Goal: Task Accomplishment & Management: Use online tool/utility

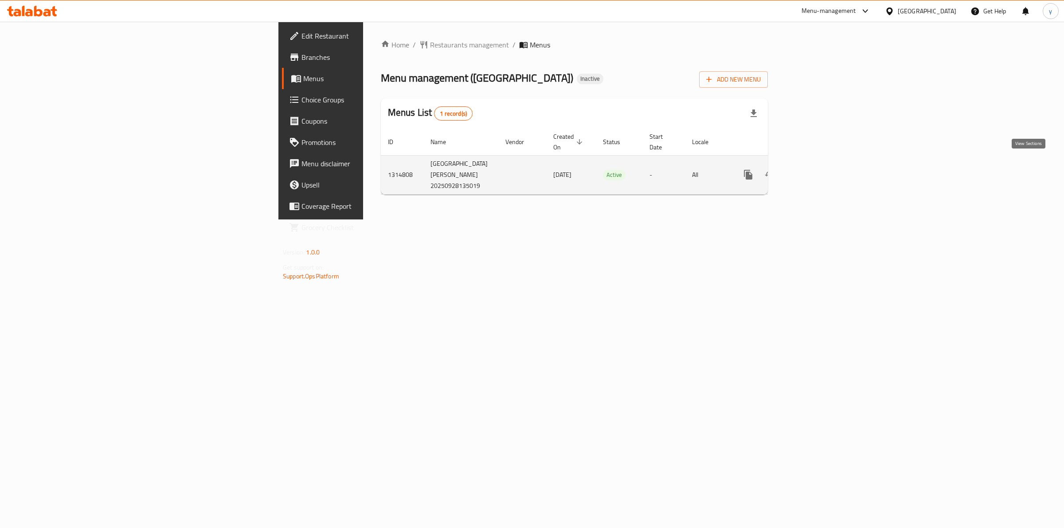
click at [818, 169] on icon "enhanced table" at bounding box center [812, 174] width 11 height 11
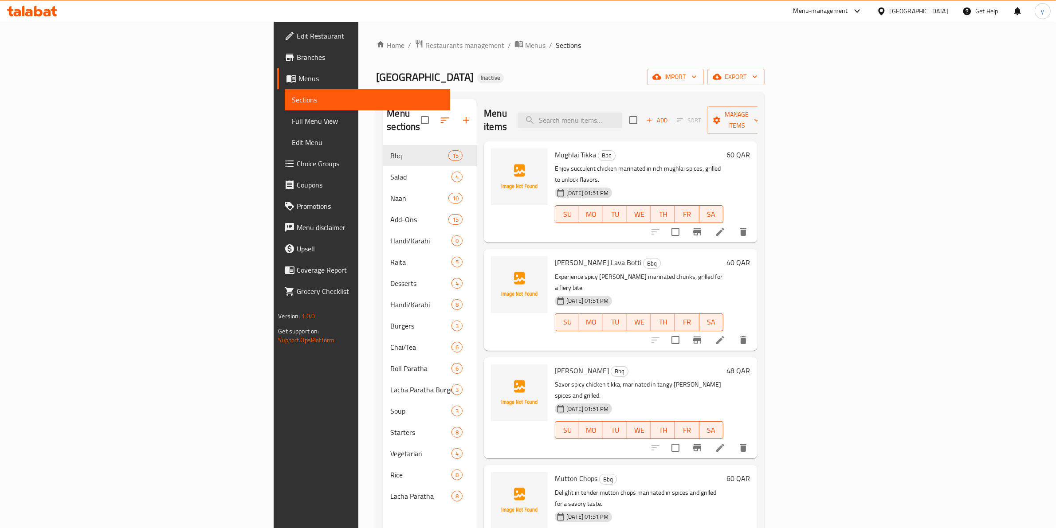
click at [292, 101] on span "Sections" at bounding box center [367, 99] width 151 height 11
click at [298, 82] on span "Menus" at bounding box center [370, 78] width 145 height 11
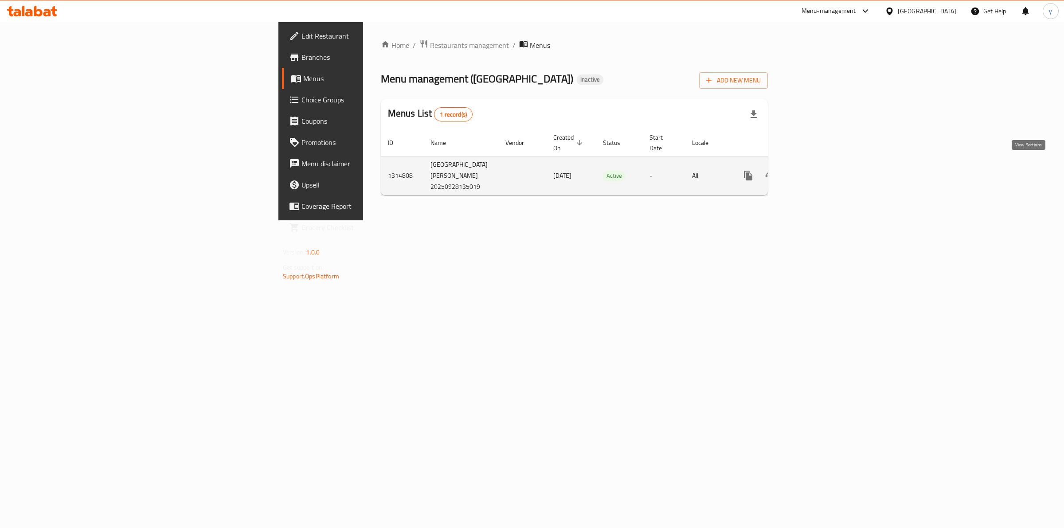
click at [823, 171] on link "enhanced table" at bounding box center [812, 175] width 21 height 21
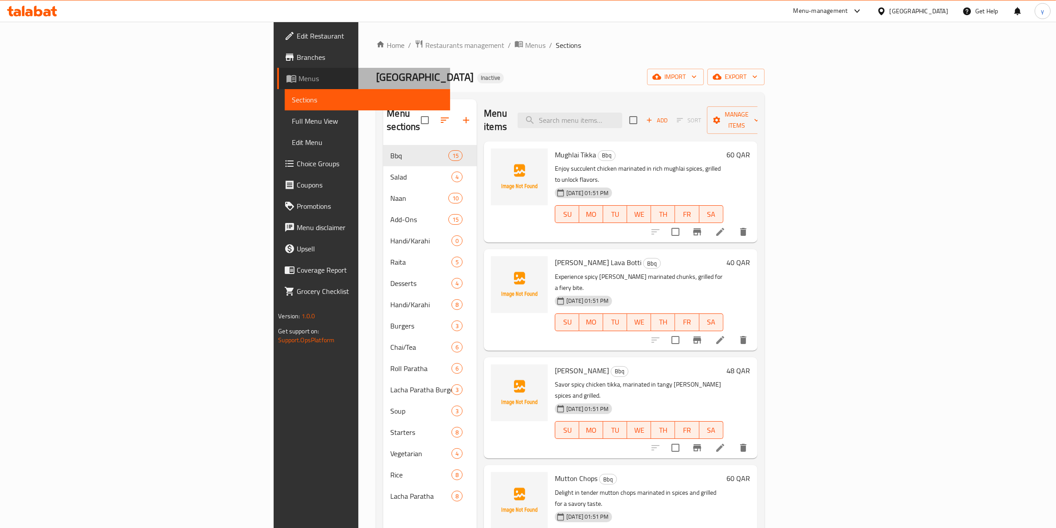
click at [298, 76] on span "Menus" at bounding box center [370, 78] width 145 height 11
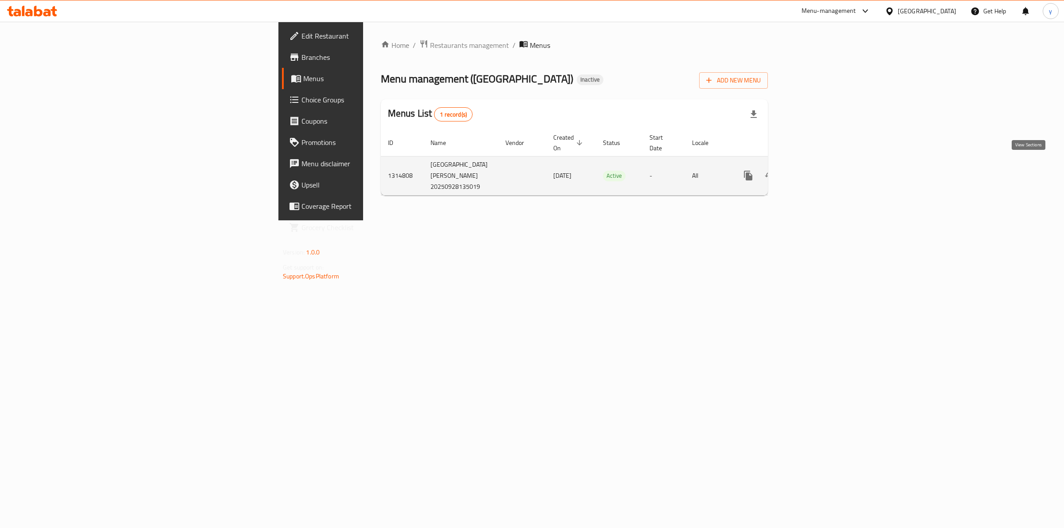
click at [818, 170] on icon "enhanced table" at bounding box center [812, 175] width 11 height 11
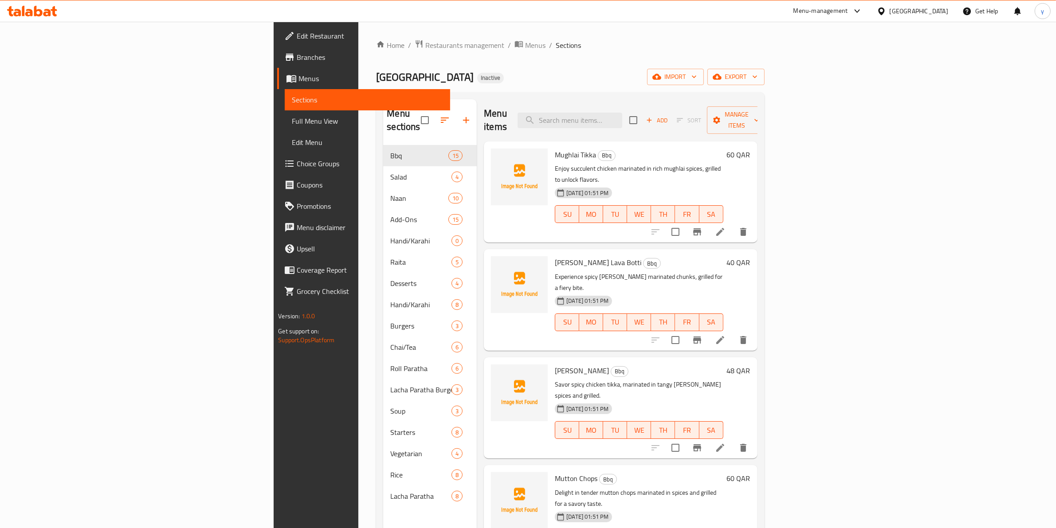
click at [298, 81] on span "Menus" at bounding box center [370, 78] width 145 height 11
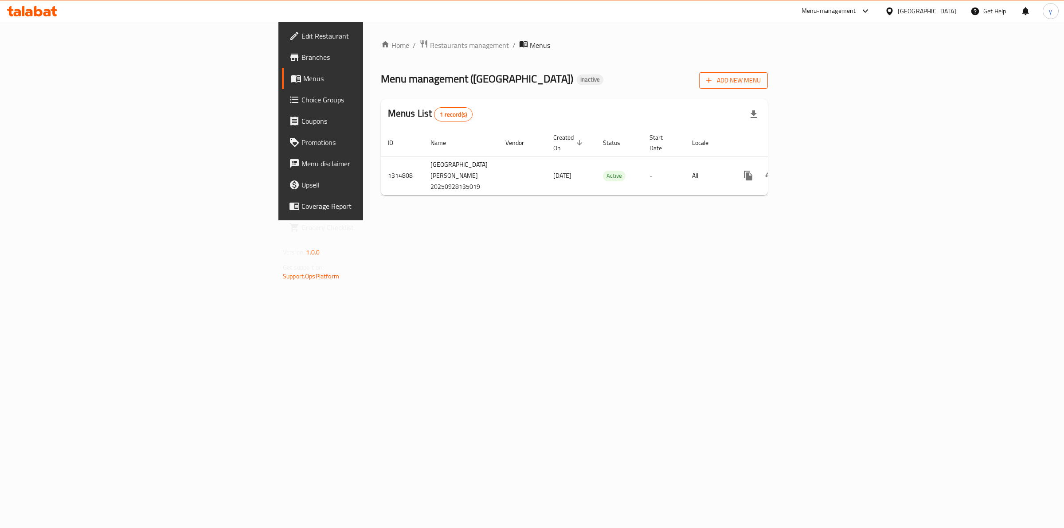
click at [713, 81] on icon "button" at bounding box center [709, 80] width 9 height 9
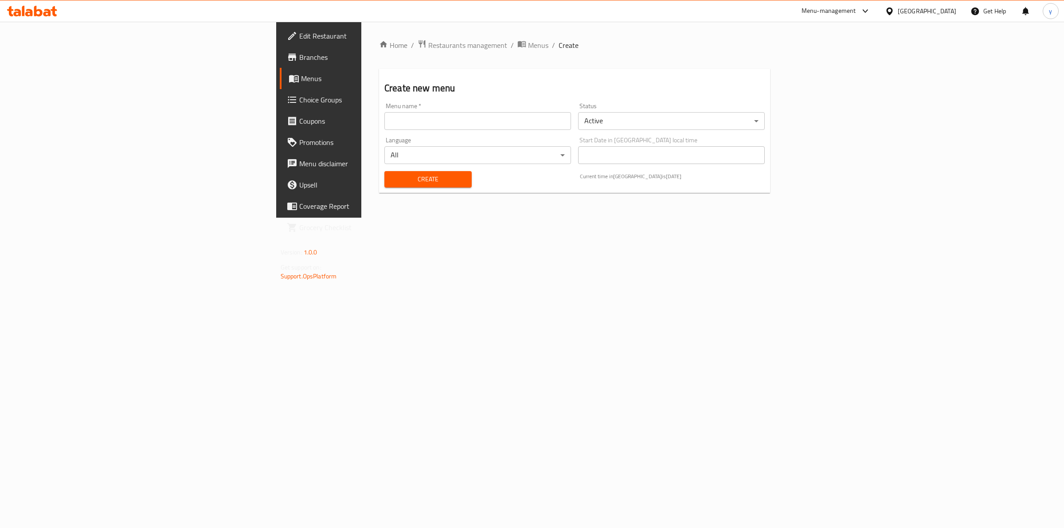
click at [455, 121] on input "text" at bounding box center [477, 121] width 187 height 18
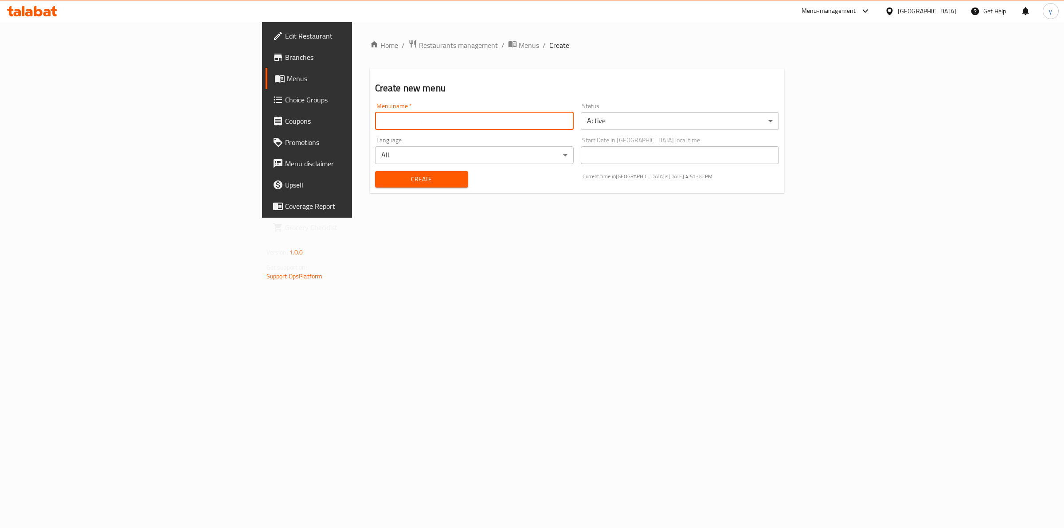
type input "yasmin7593 [DATE]"
drag, startPoint x: 247, startPoint y: 122, endPoint x: 281, endPoint y: 126, distance: 34.4
click at [375, 126] on input "yasmin7593 [DATE]" at bounding box center [474, 121] width 199 height 18
click at [375, 114] on input "yasmin7593 [DATE]" at bounding box center [474, 121] width 199 height 18
drag, startPoint x: 290, startPoint y: 114, endPoint x: 228, endPoint y: 129, distance: 63.7
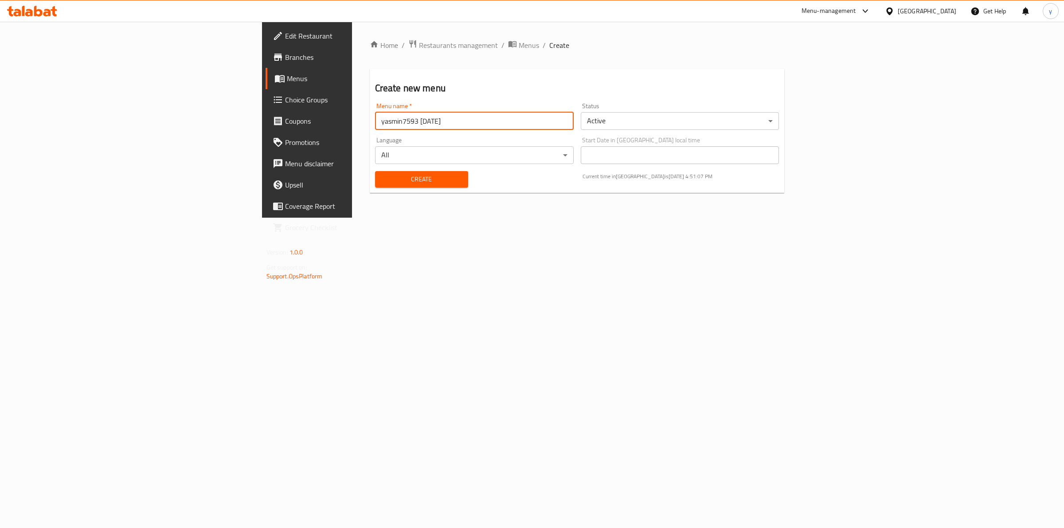
click at [375, 129] on input "yasmin7593 [DATE]" at bounding box center [474, 121] width 199 height 18
click at [375, 122] on input "yasmin7593 [DATE]" at bounding box center [474, 121] width 199 height 18
type input "101"
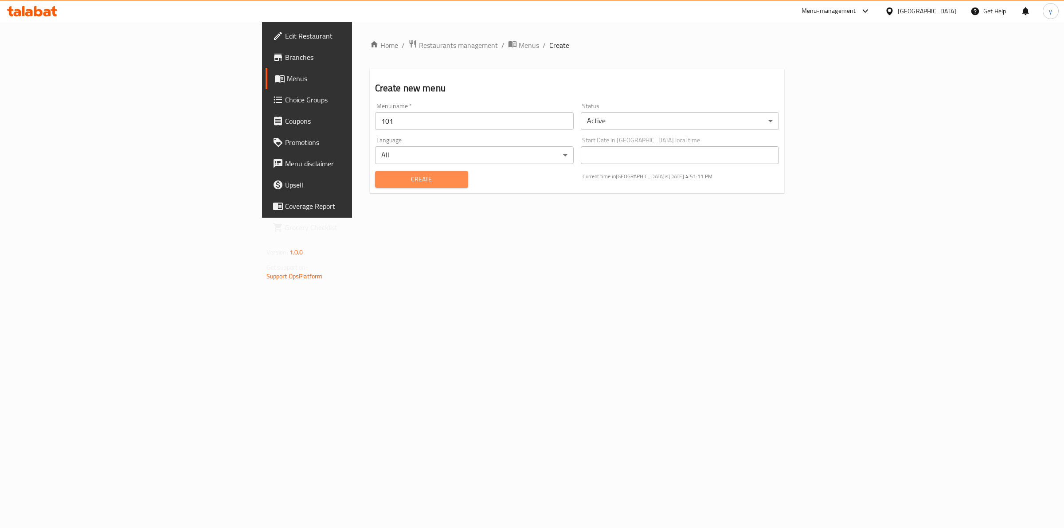
click at [375, 173] on button "Create" at bounding box center [421, 179] width 93 height 16
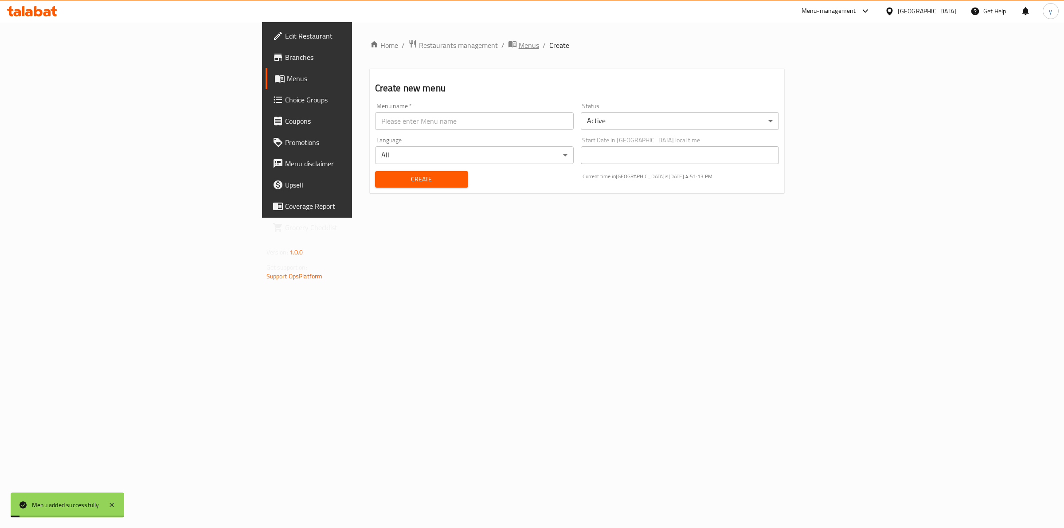
click at [519, 41] on span "Menus" at bounding box center [529, 45] width 20 height 11
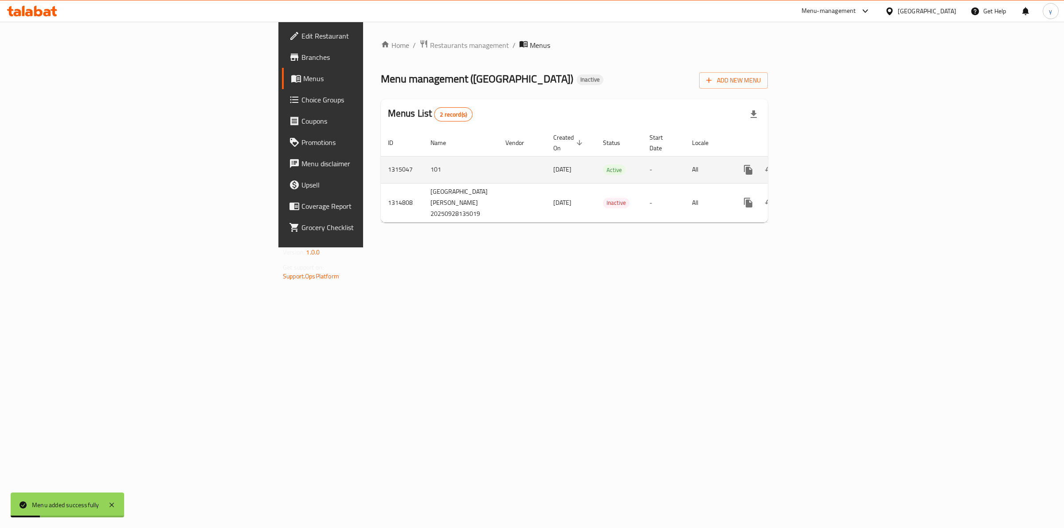
click at [818, 164] on icon "enhanced table" at bounding box center [812, 169] width 11 height 11
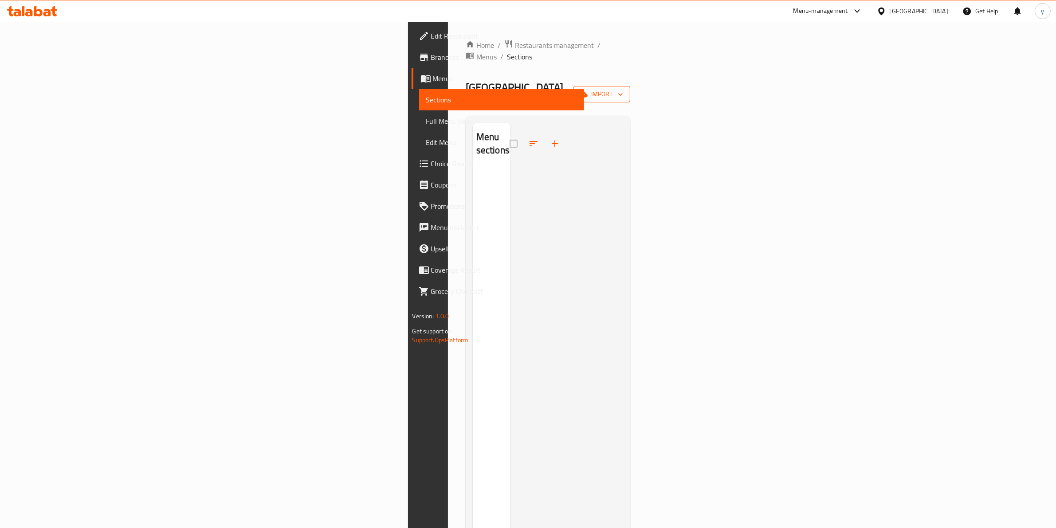
click at [623, 89] on span "import" at bounding box center [601, 94] width 43 height 11
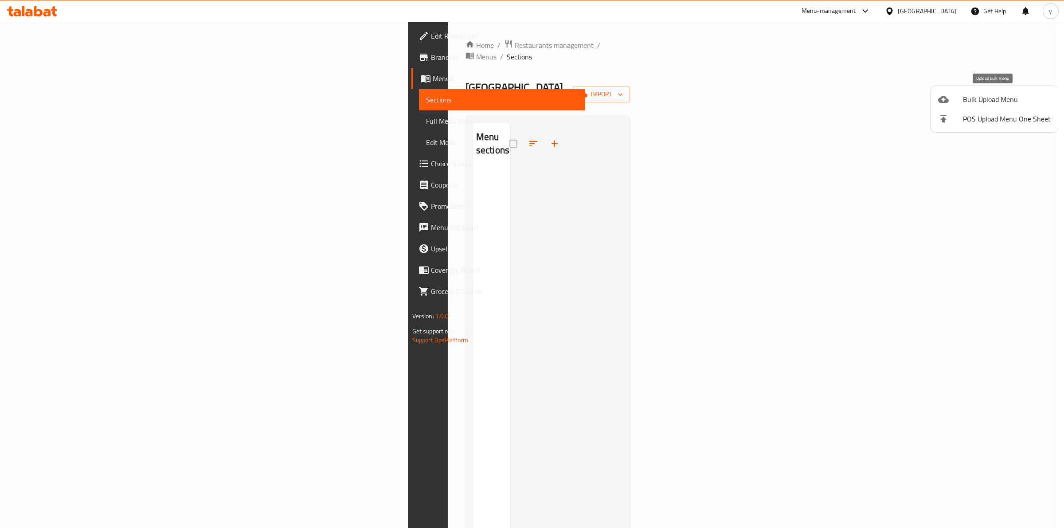
click at [1009, 106] on li "Bulk Upload Menu" at bounding box center [994, 100] width 127 height 20
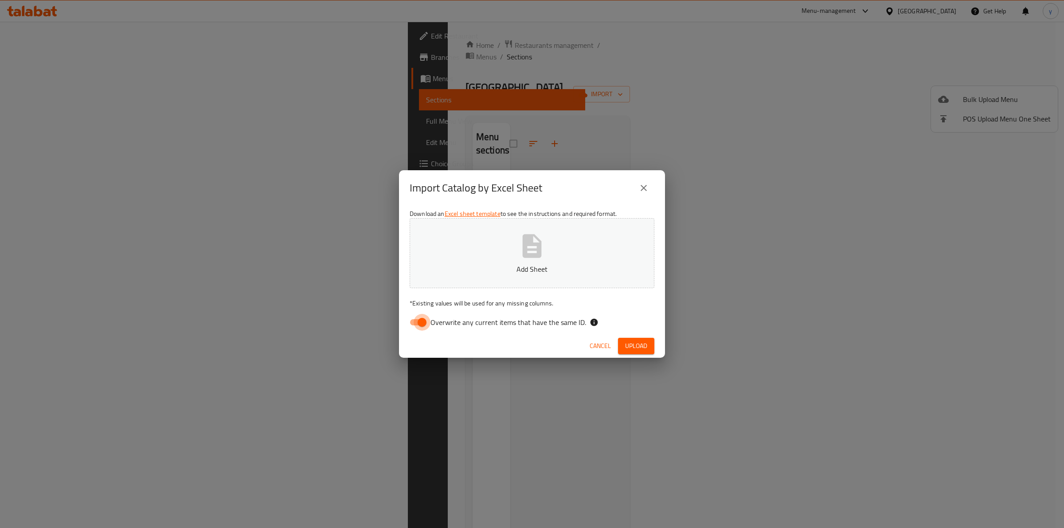
click at [410, 324] on input "Overwrite any current items that have the same ID." at bounding box center [422, 322] width 51 height 17
checkbox input "false"
click at [493, 251] on button "Add Sheet" at bounding box center [532, 253] width 245 height 70
click at [635, 345] on span "Upload" at bounding box center [636, 346] width 22 height 11
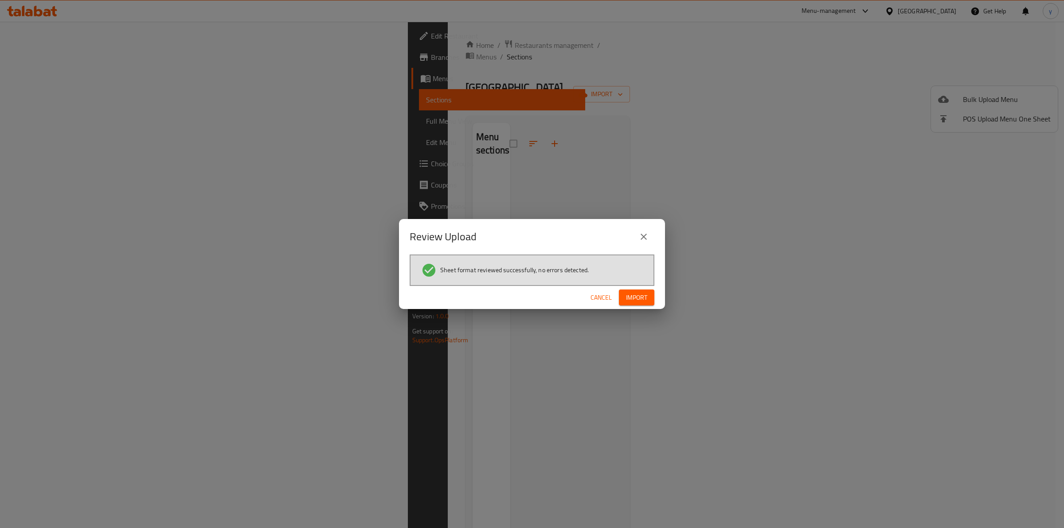
click at [635, 294] on span "Import" at bounding box center [636, 297] width 21 height 11
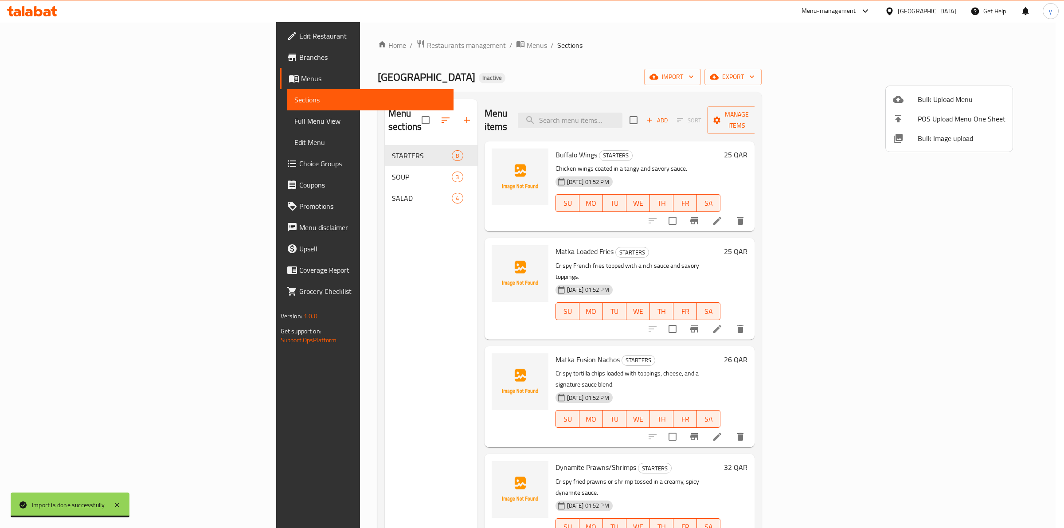
click at [862, 72] on div at bounding box center [532, 264] width 1064 height 528
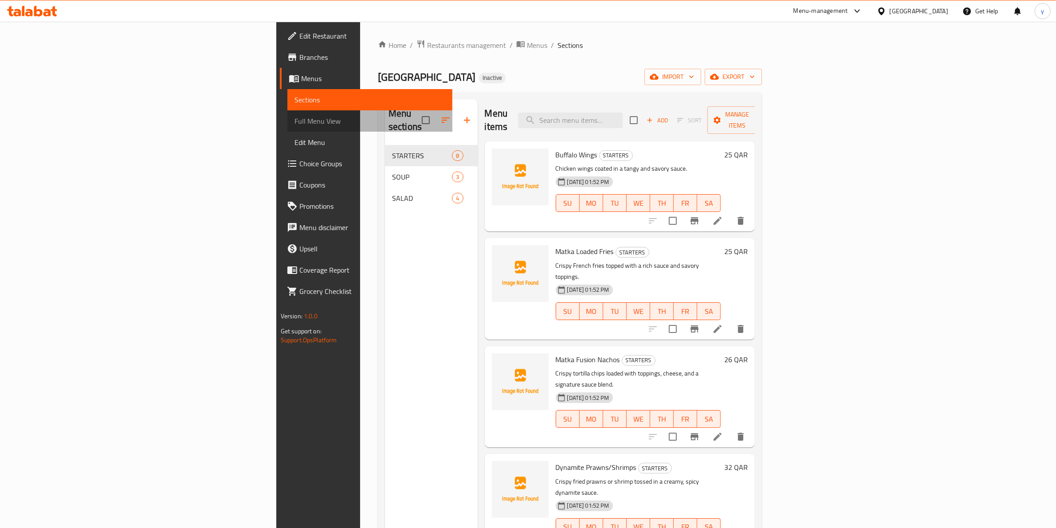
click at [294, 118] on span "Full Menu View" at bounding box center [369, 121] width 151 height 11
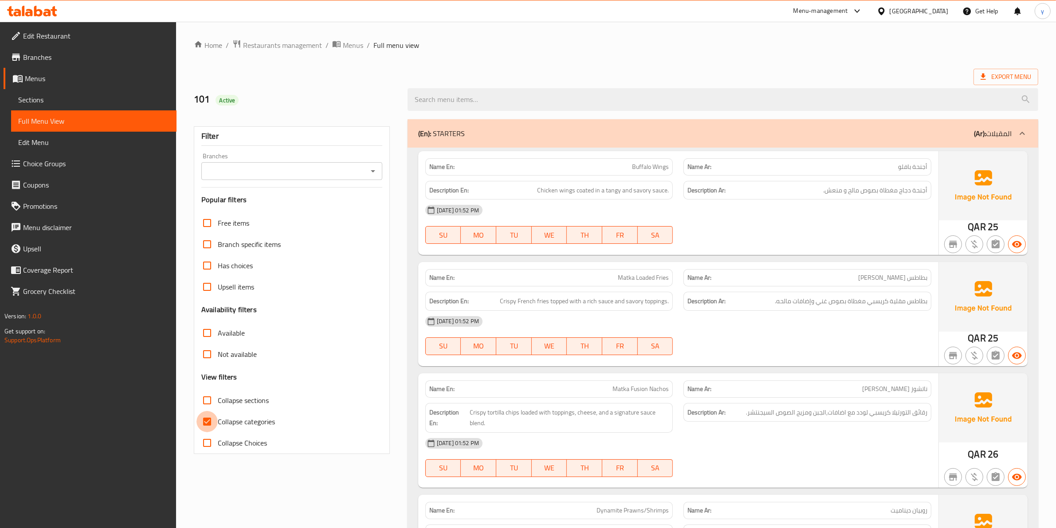
click at [205, 418] on input "Collapse categories" at bounding box center [206, 421] width 21 height 21
checkbox input "false"
click at [1001, 72] on span "Export Menu" at bounding box center [1005, 76] width 51 height 11
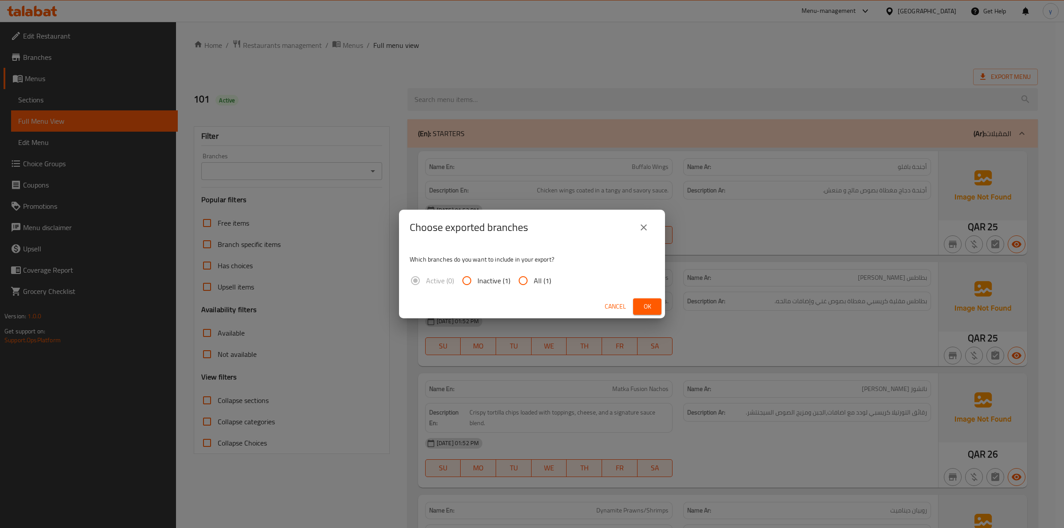
click at [542, 281] on span "All (1)" at bounding box center [542, 280] width 17 height 11
click at [534, 281] on input "All (1)" at bounding box center [523, 280] width 21 height 21
radio input "true"
click at [655, 306] on button "Ok" at bounding box center [647, 306] width 28 height 16
